Goal: Task Accomplishment & Management: Manage account settings

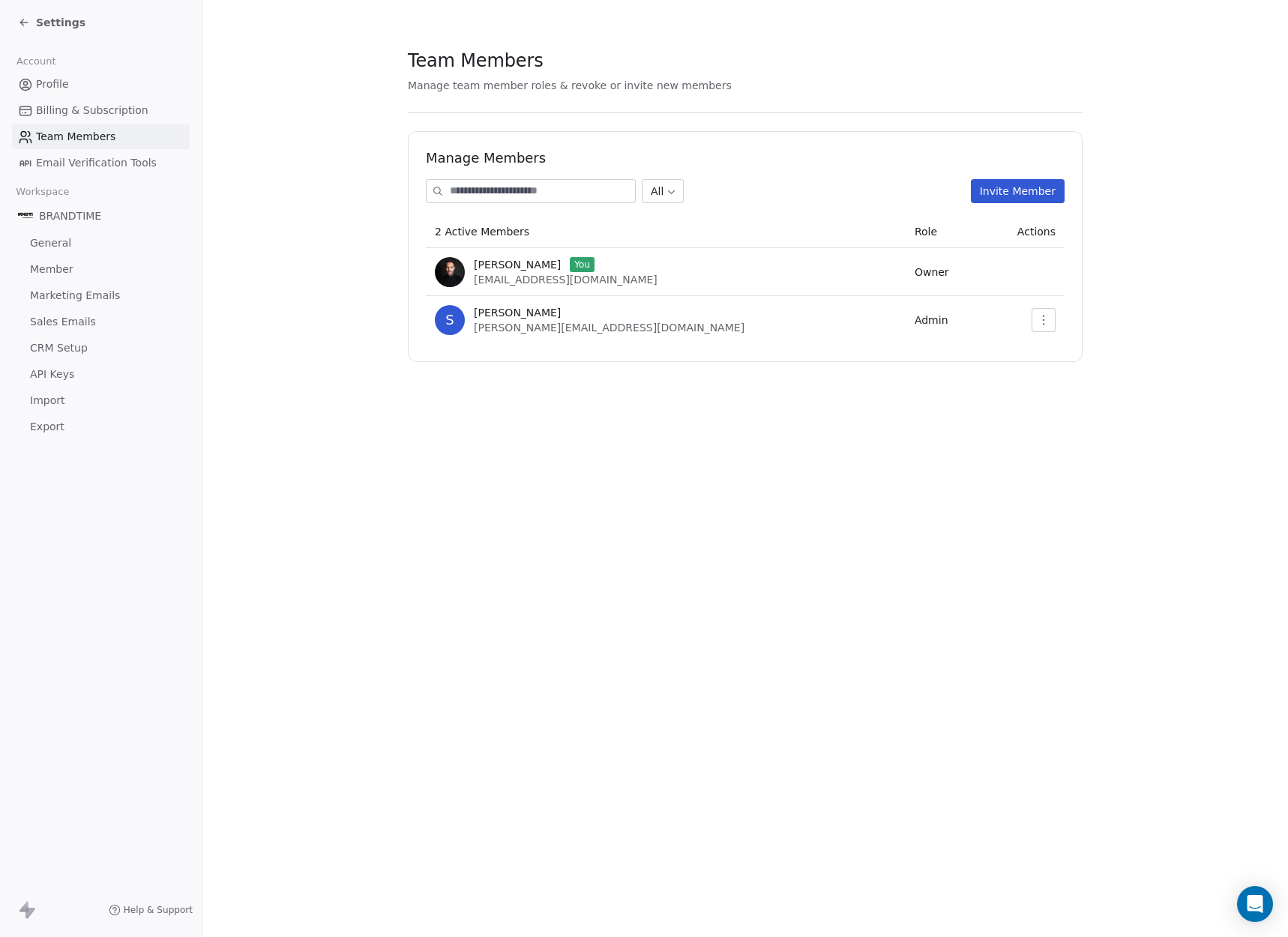
click at [101, 112] on span "Billing & Subscription" at bounding box center [92, 111] width 113 height 16
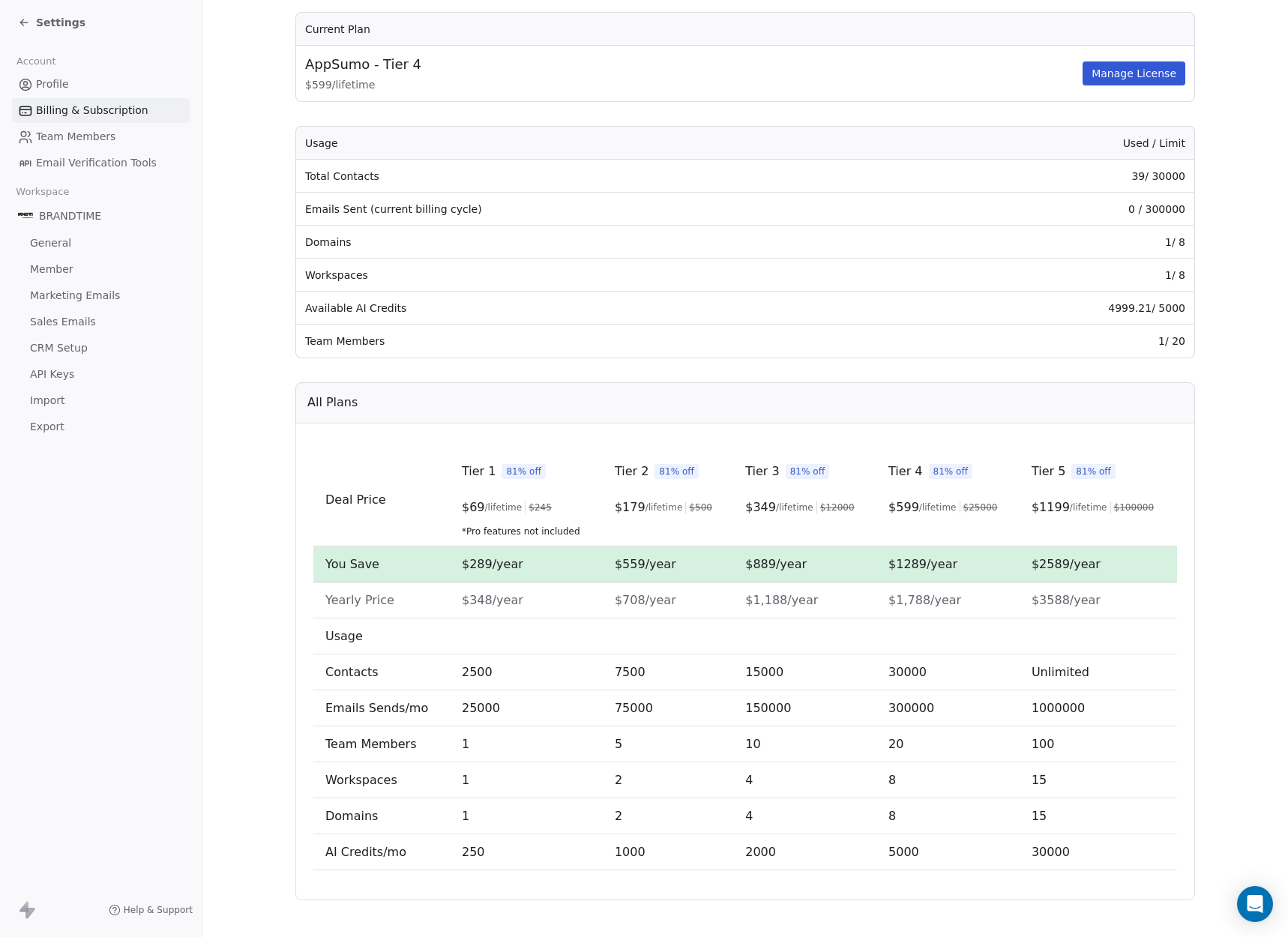
scroll to position [130, 0]
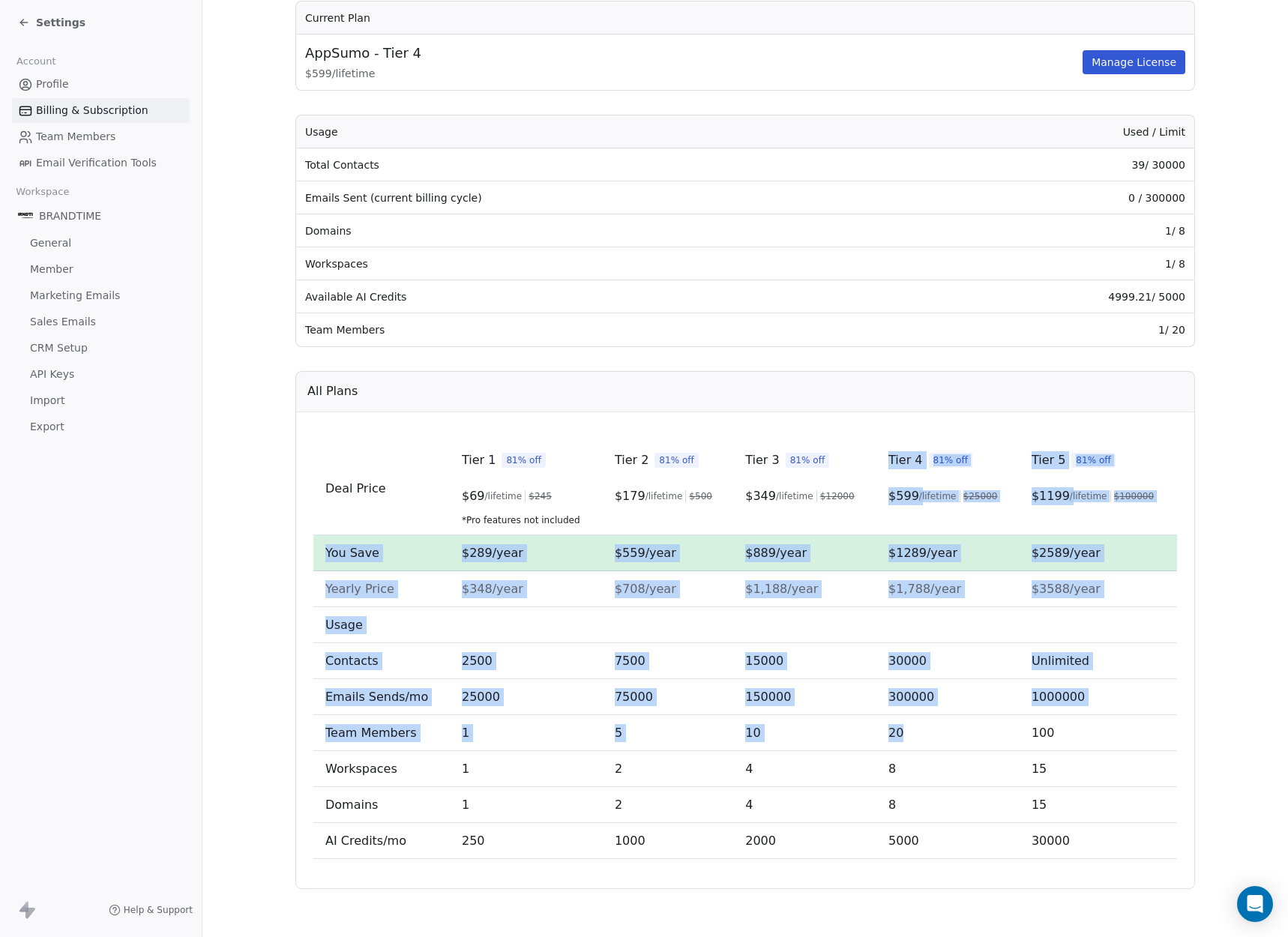
drag, startPoint x: 874, startPoint y: 443, endPoint x: 980, endPoint y: 746, distance: 321.0
click at [980, 746] on tbody "Deal Price Tier 1 81% off $ 69 /lifetime $ 245 *Pro features not included Tier …" at bounding box center [745, 651] width 864 height 417
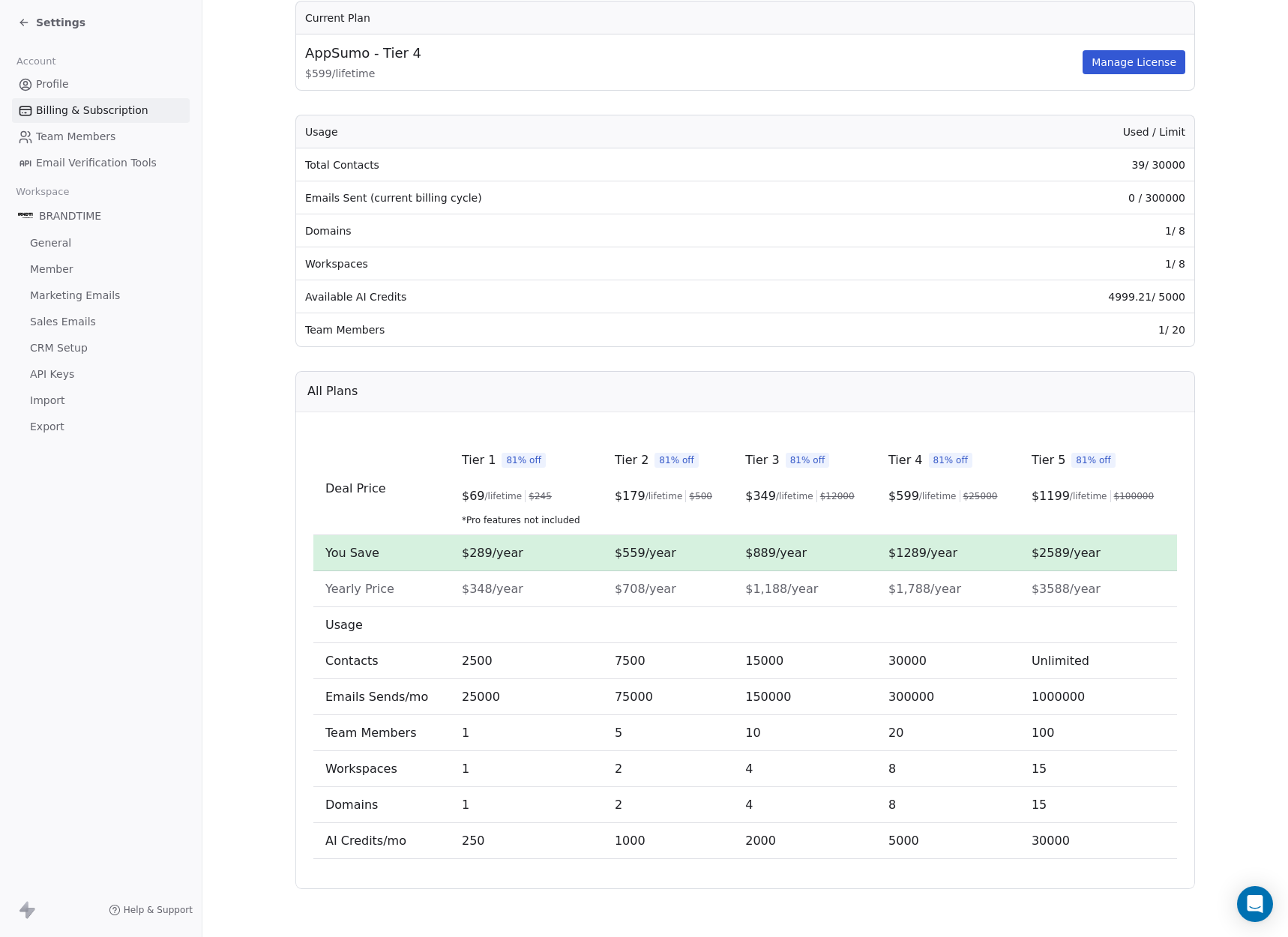
click at [947, 423] on div "Deal Price Tier 1 81% off $ 69 /lifetime $ 245 *Pro features not included Tier …" at bounding box center [745, 651] width 900 height 477
click at [58, 262] on span "Member" at bounding box center [51, 269] width 43 height 16
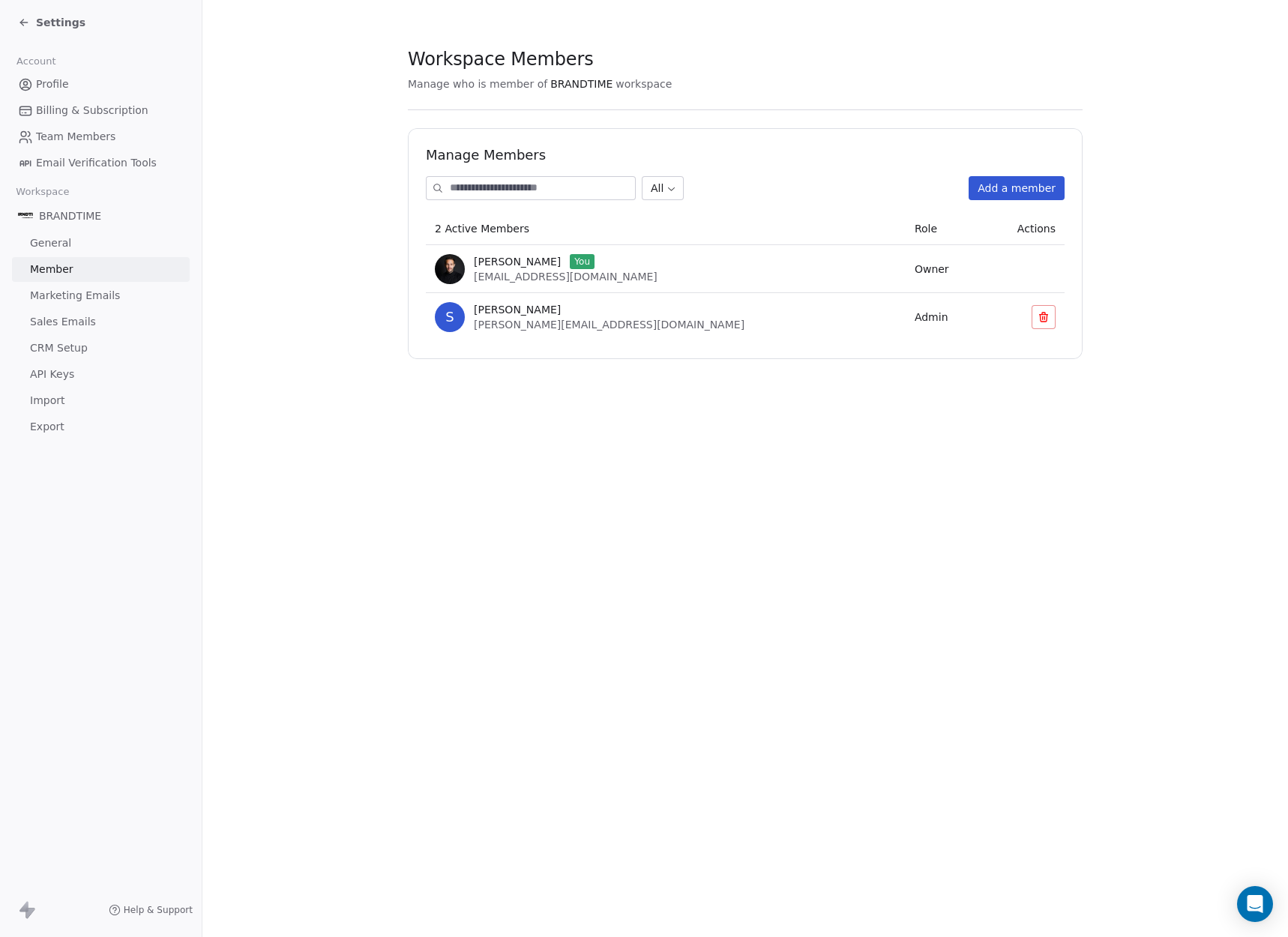
click at [514, 314] on span "[PERSON_NAME]" at bounding box center [518, 309] width 87 height 15
drag, startPoint x: 510, startPoint y: 317, endPoint x: 507, endPoint y: 325, distance: 8.5
click at [507, 325] on div "[PERSON_NAME] [PERSON_NAME][EMAIL_ADDRESS][DOMAIN_NAME]" at bounding box center [609, 317] width 270 height 30
click at [507, 325] on span "[PERSON_NAME][EMAIL_ADDRESS][DOMAIN_NAME]" at bounding box center [609, 325] width 270 height 12
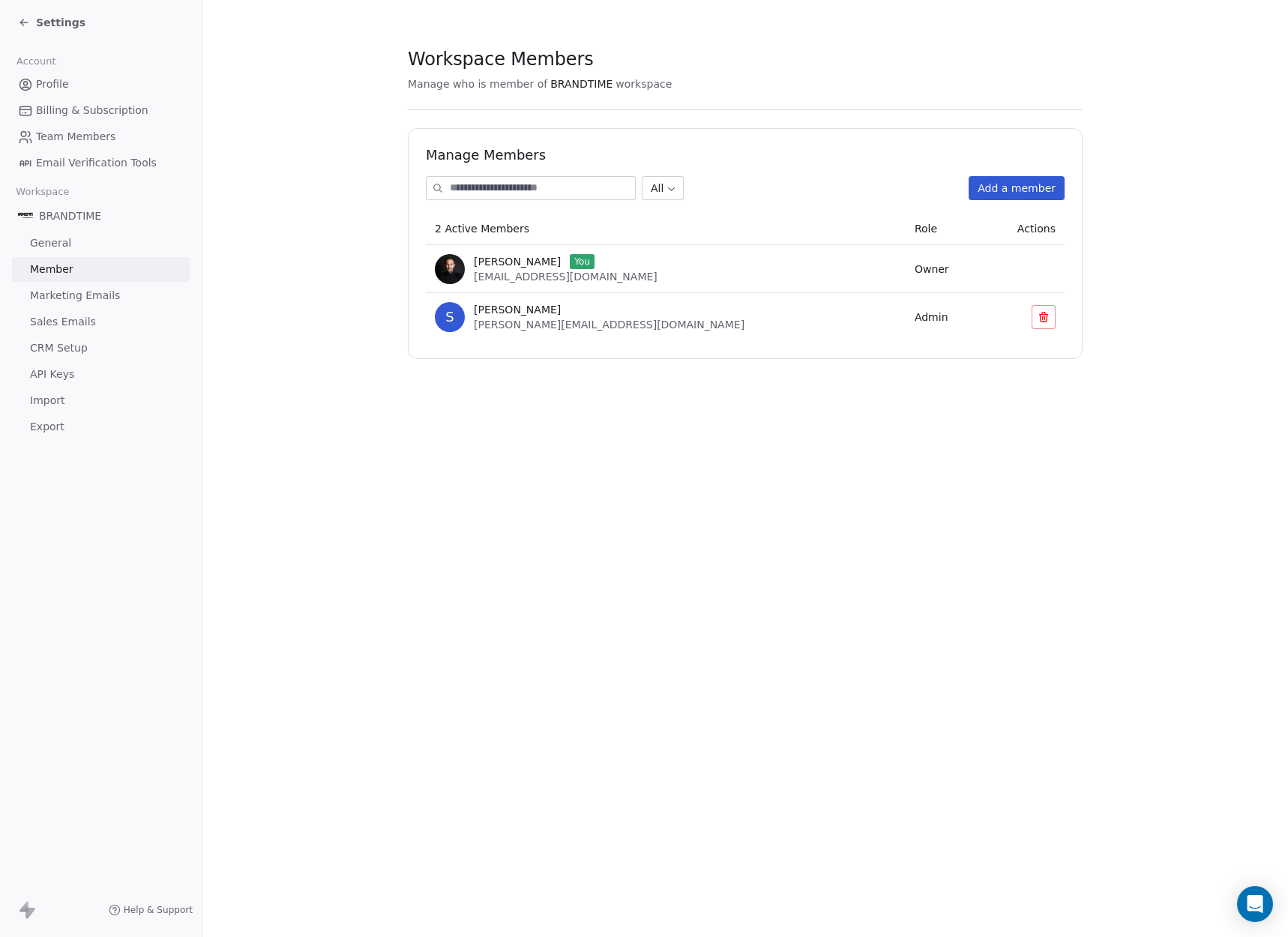
click at [995, 178] on button "Add a member" at bounding box center [1017, 188] width 96 height 24
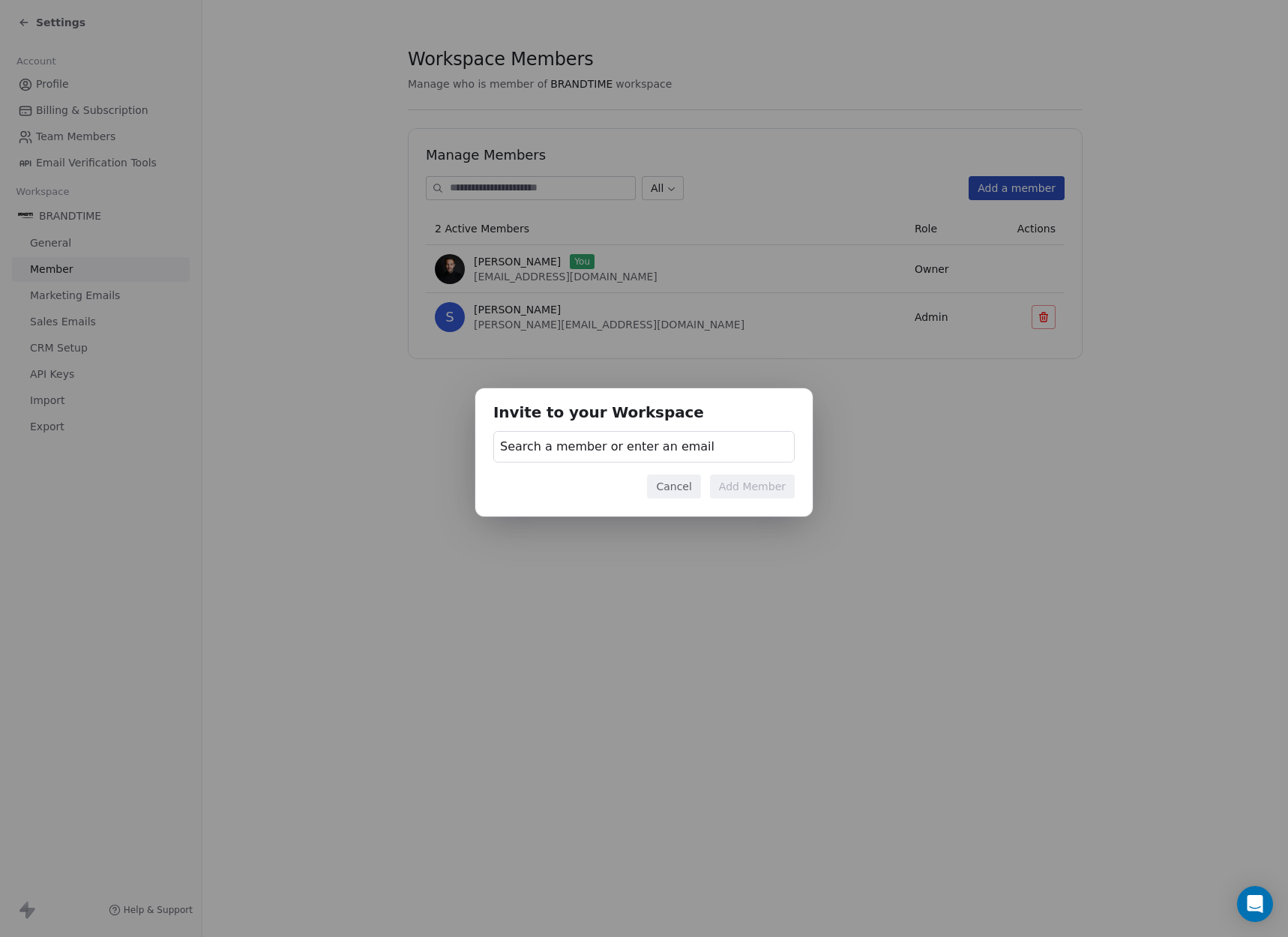
click at [644, 449] on span "Search a member or enter an email" at bounding box center [607, 447] width 215 height 18
click at [655, 446] on div "Invite to your Workspace Search a member or enter an email Cancel Add Member" at bounding box center [644, 468] width 1288 height 208
click at [975, 470] on div "Invite to your Workspace Search a member or enter an email Cancel Add Member" at bounding box center [644, 468] width 1288 height 208
click at [680, 487] on button "Cancel" at bounding box center [674, 487] width 53 height 24
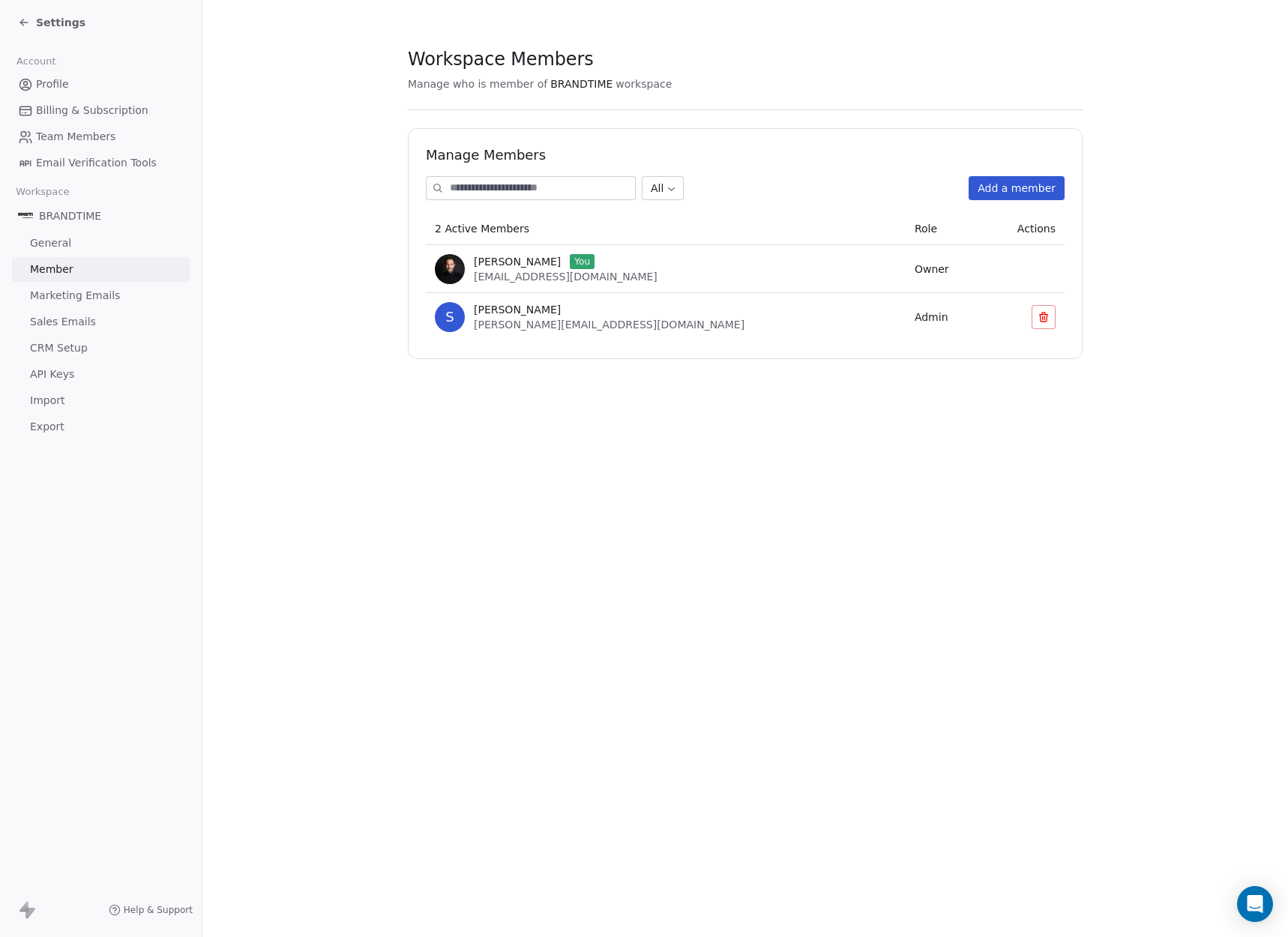
click at [104, 111] on span "Billing & Subscription" at bounding box center [92, 111] width 113 height 16
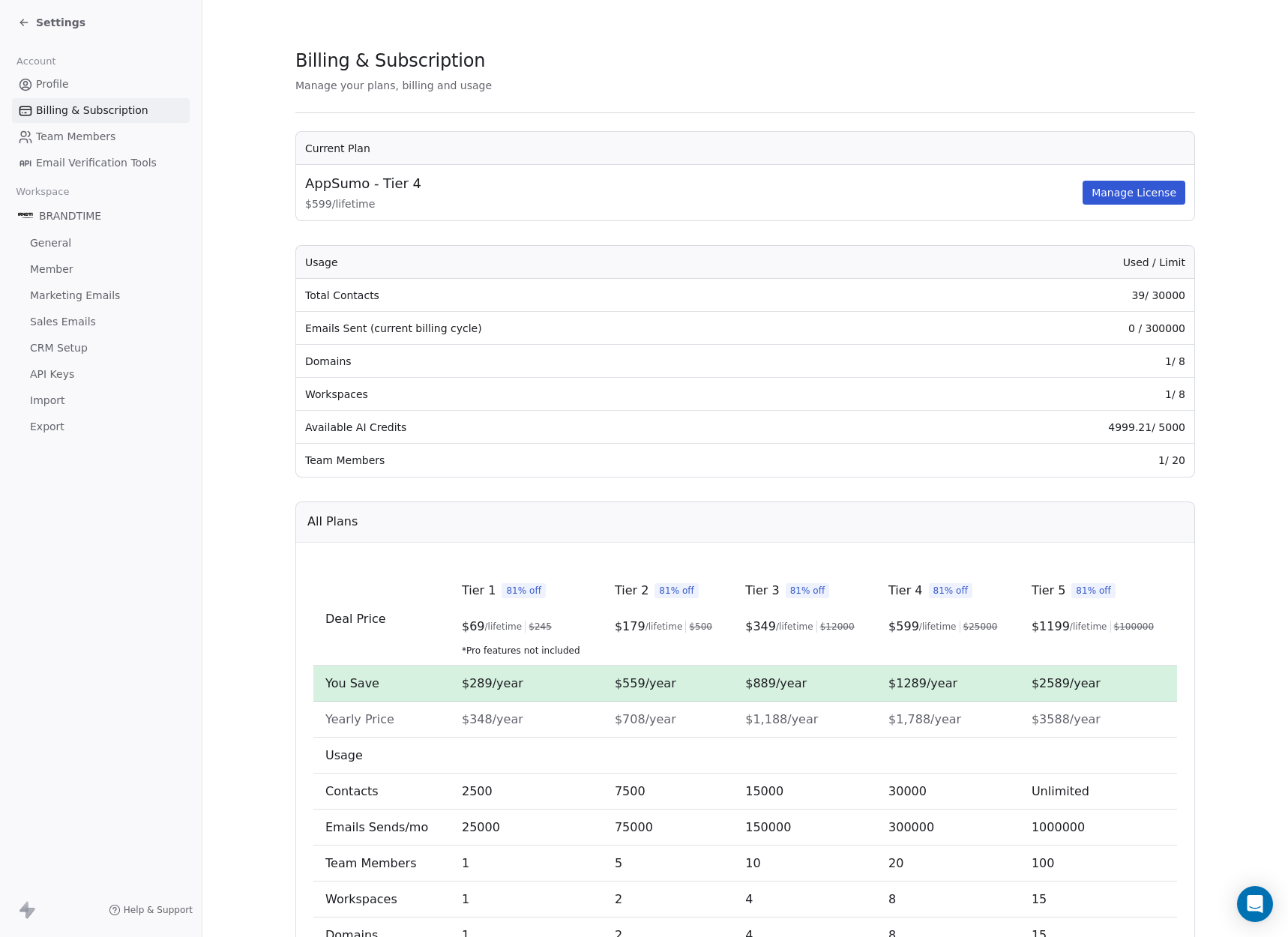
click at [122, 105] on span "Billing & Subscription" at bounding box center [92, 111] width 113 height 16
